Goal: Task Accomplishment & Management: Manage account settings

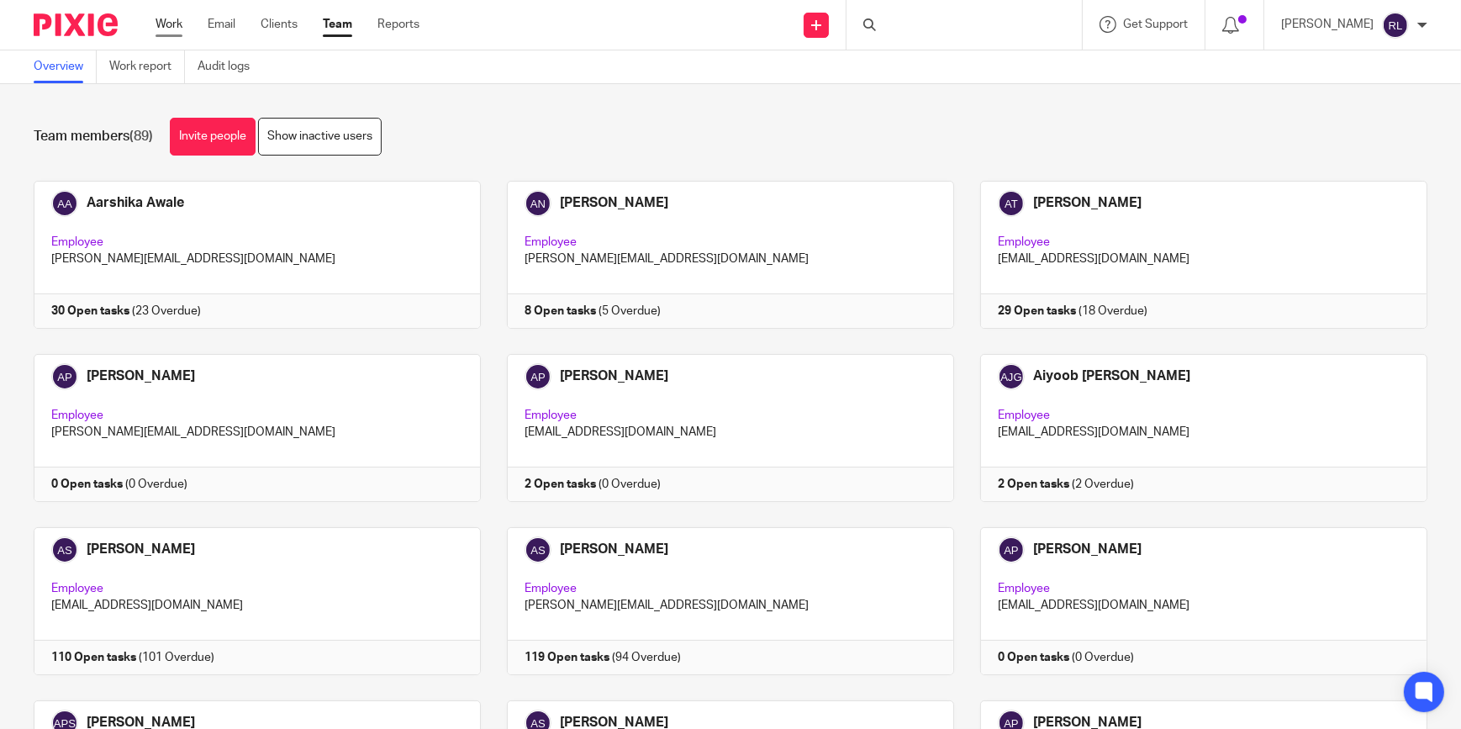
click at [164, 33] on link "Work" at bounding box center [169, 24] width 27 height 17
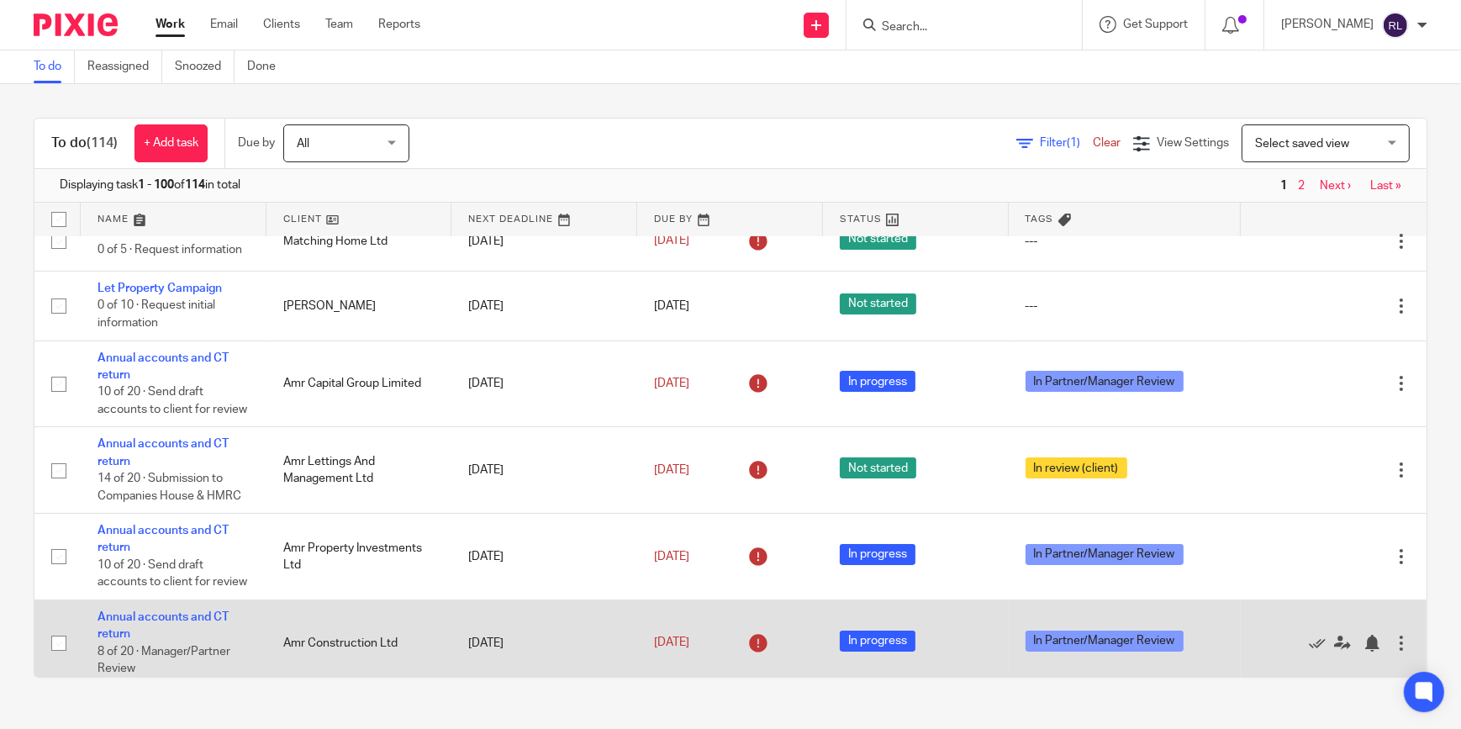
scroll to position [764, 0]
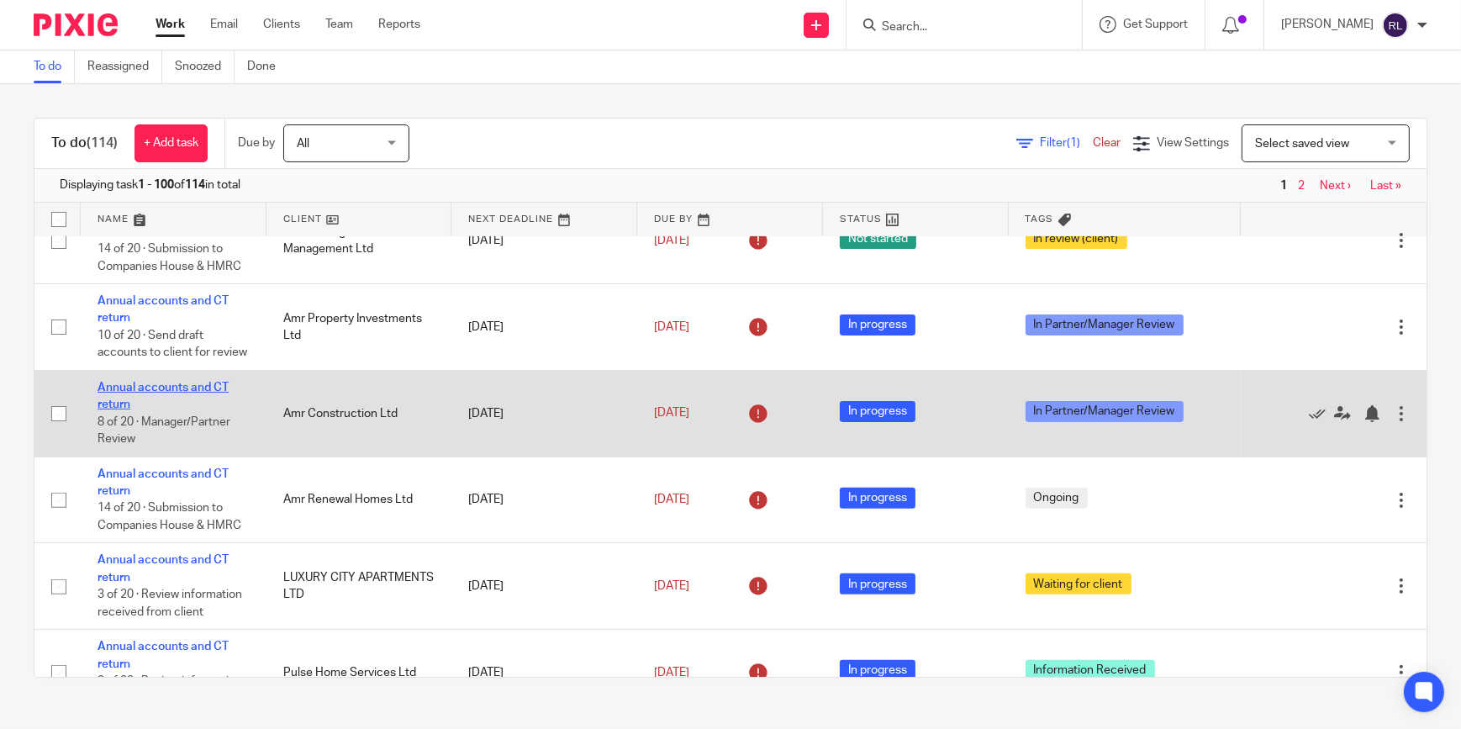
click at [169, 410] on link "Annual accounts and CT return" at bounding box center [163, 396] width 131 height 29
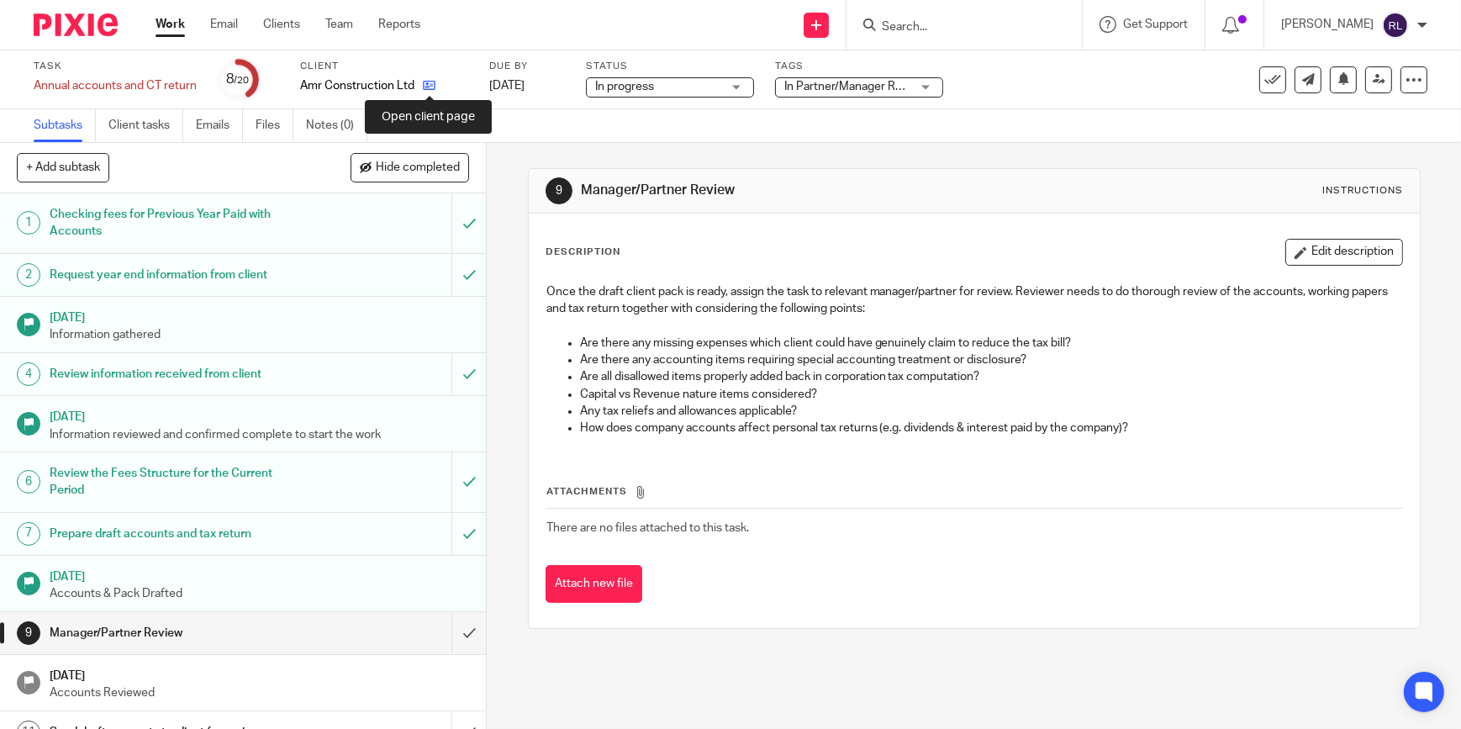
click at [431, 86] on icon at bounding box center [429, 85] width 13 height 13
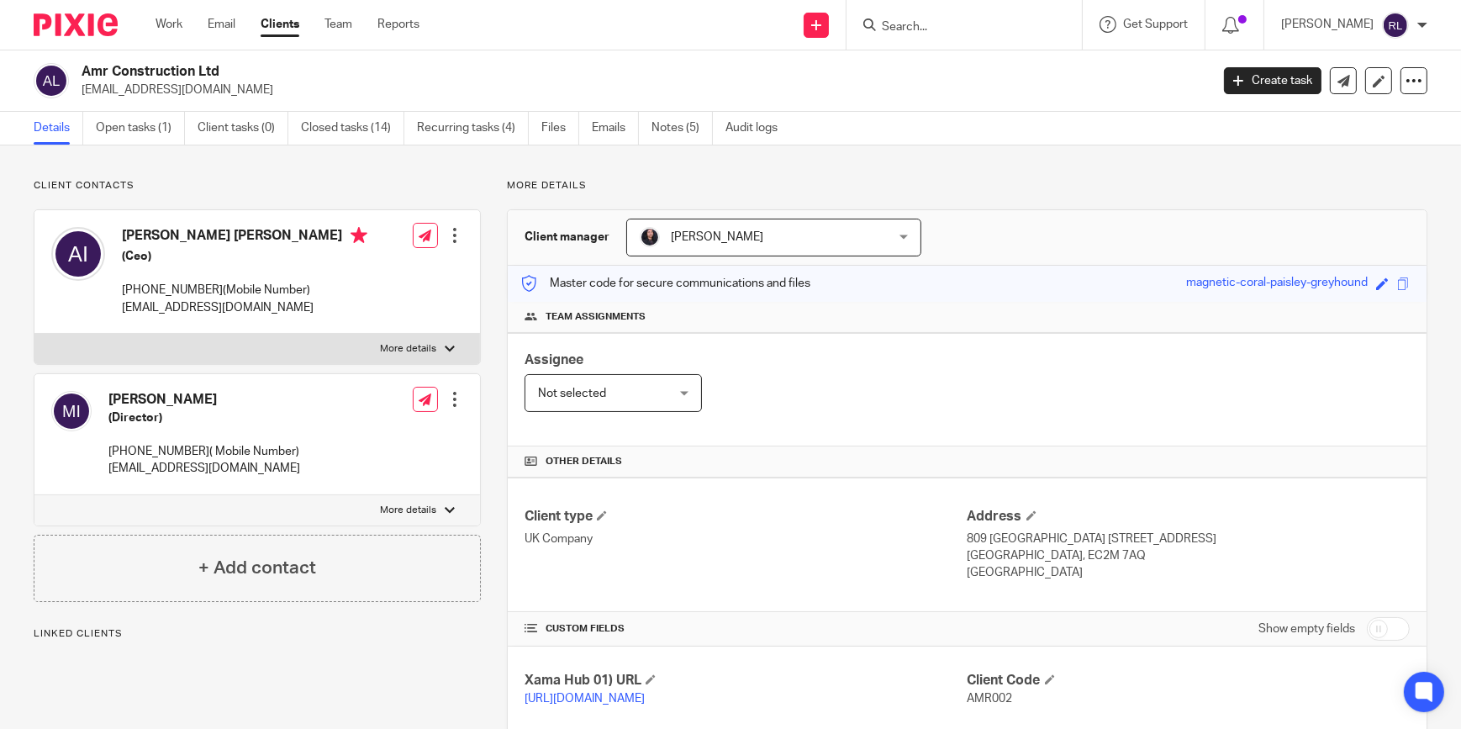
click at [699, 130] on link "Notes (5)" at bounding box center [682, 128] width 61 height 33
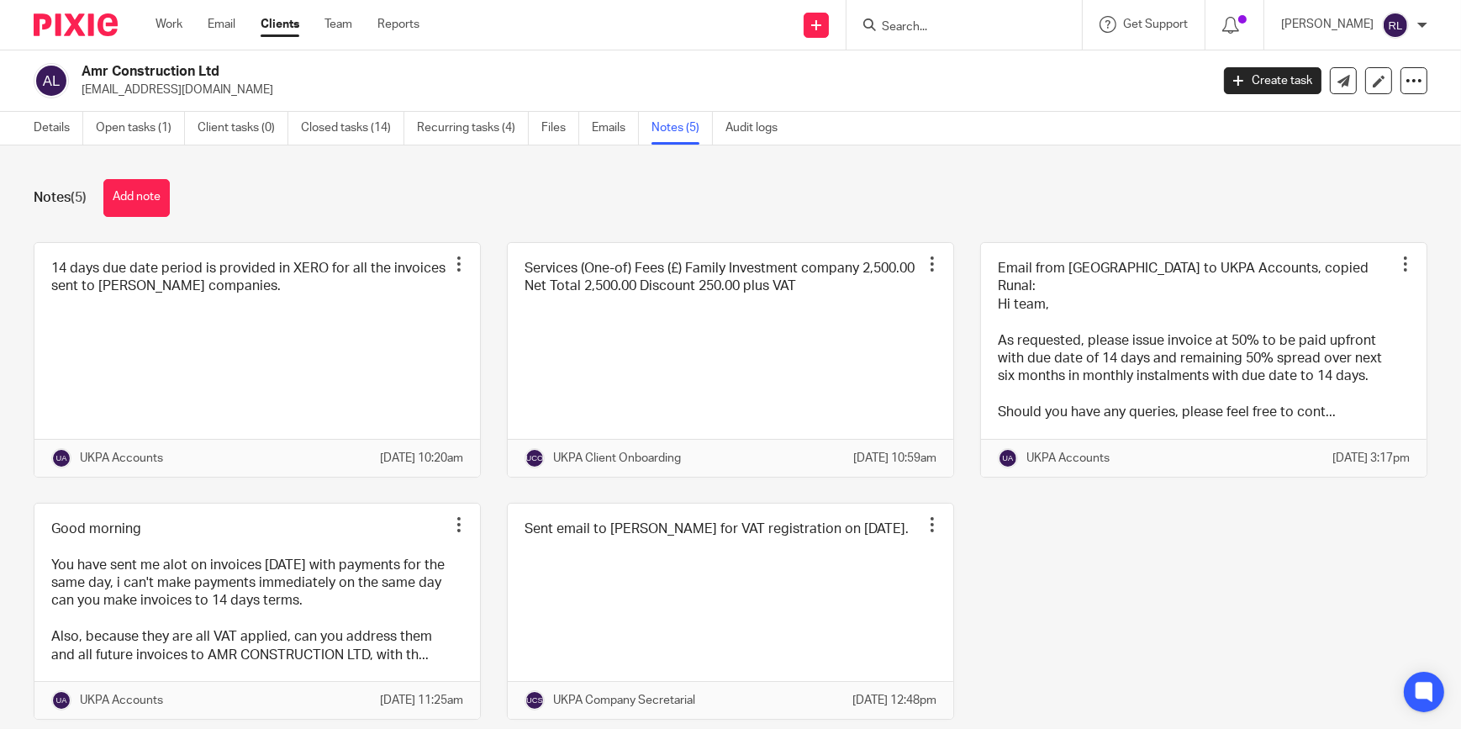
click at [931, 25] on input "Search" at bounding box center [955, 27] width 151 height 15
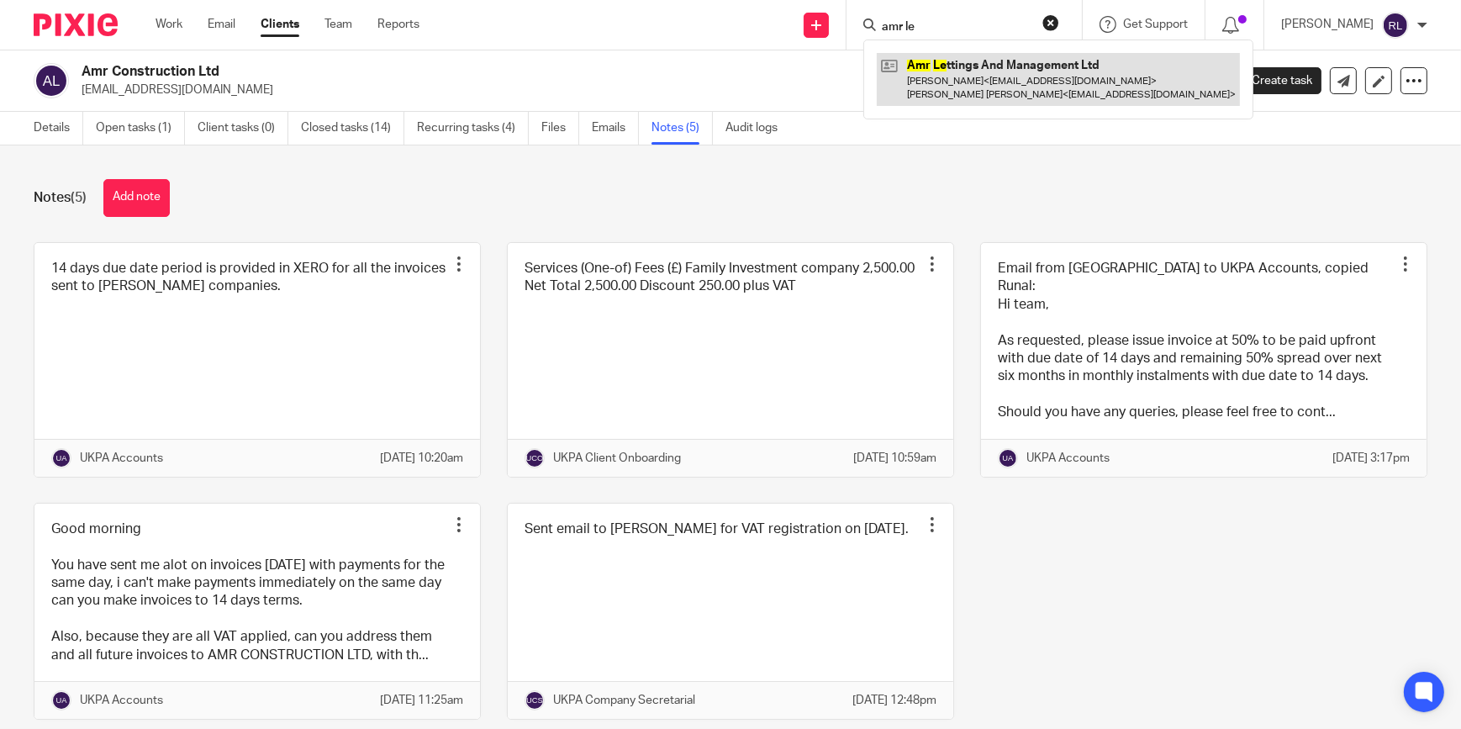
type input "amr le"
click at [967, 71] on link at bounding box center [1058, 79] width 363 height 52
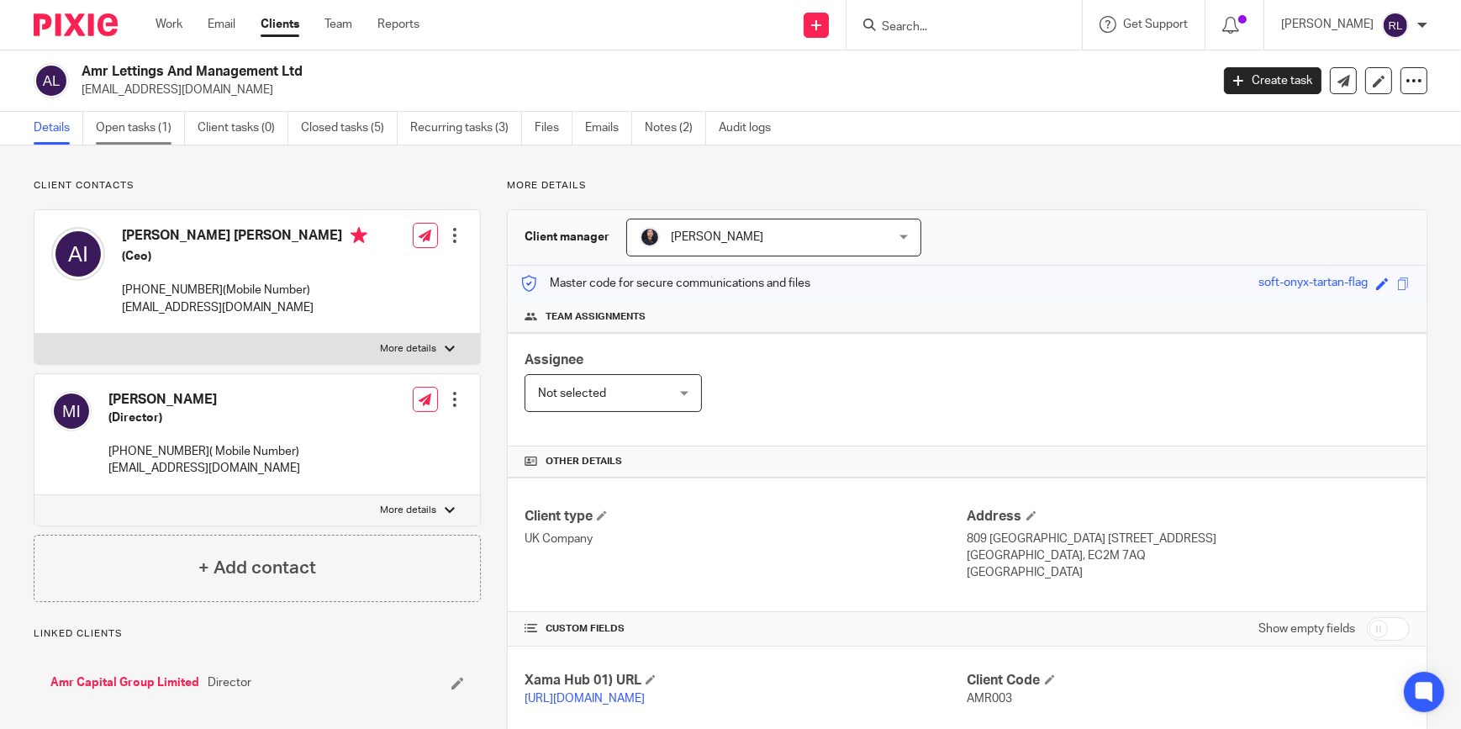
click at [172, 129] on link "Open tasks (1)" at bounding box center [140, 128] width 89 height 33
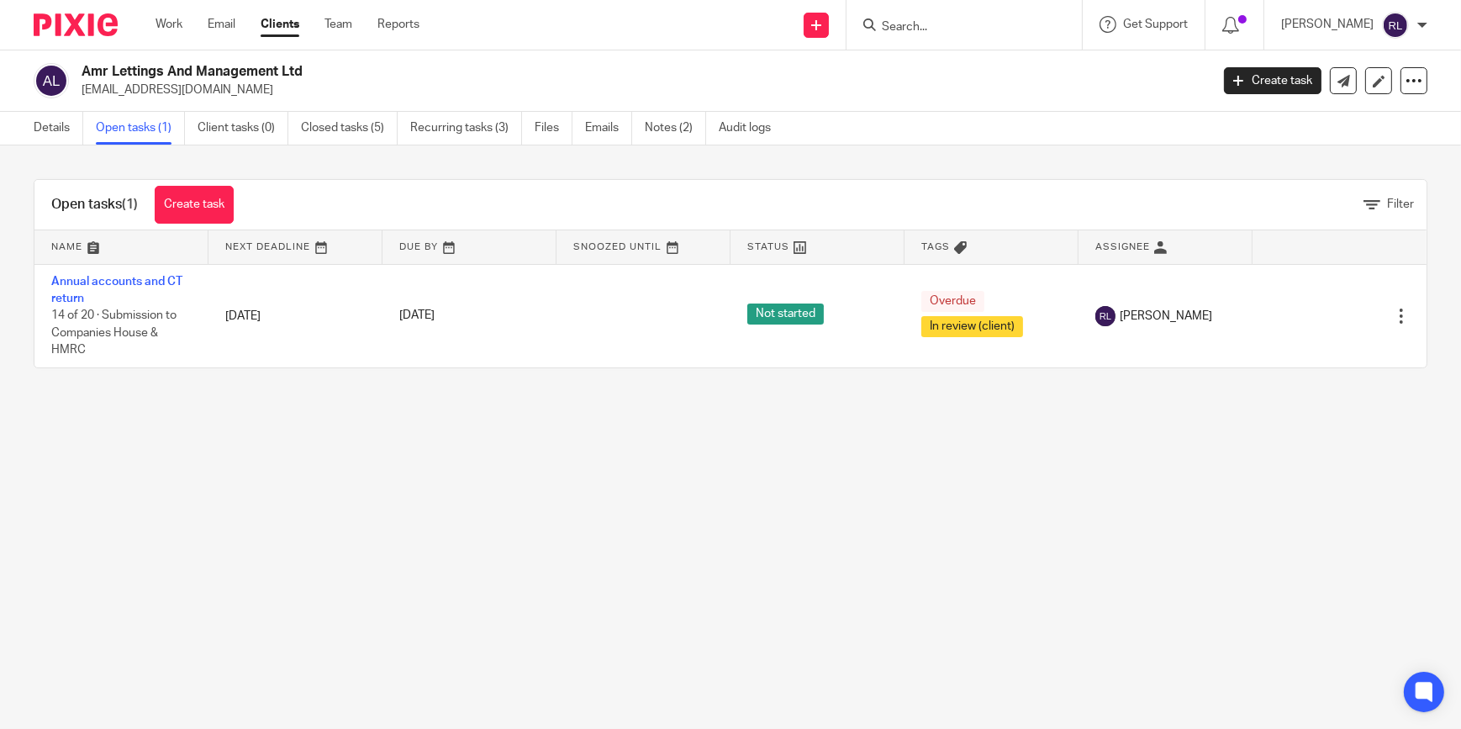
click at [166, 276] on link "Annual accounts and CT return" at bounding box center [116, 290] width 131 height 29
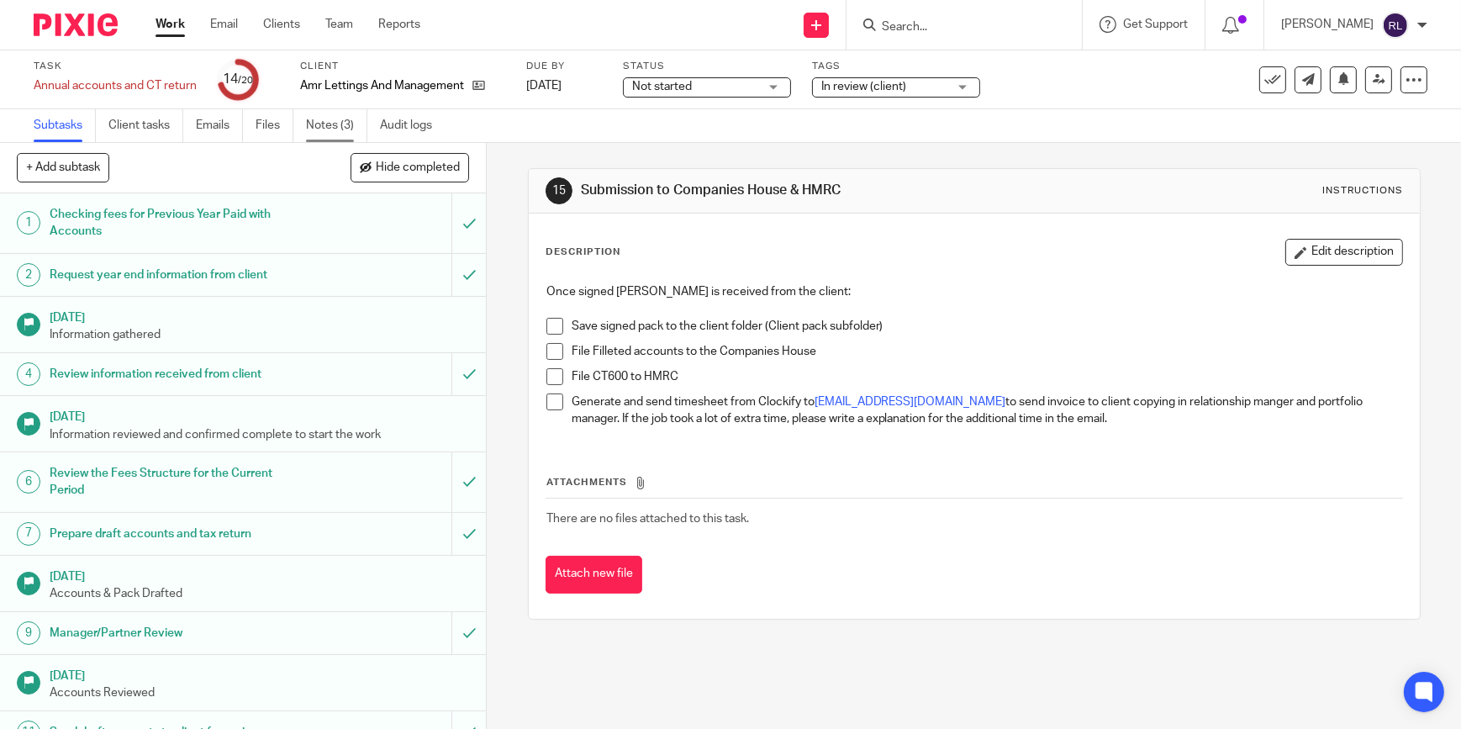
click at [320, 122] on link "Notes (3)" at bounding box center [336, 125] width 61 height 33
